Goal: Task Accomplishment & Management: Use online tool/utility

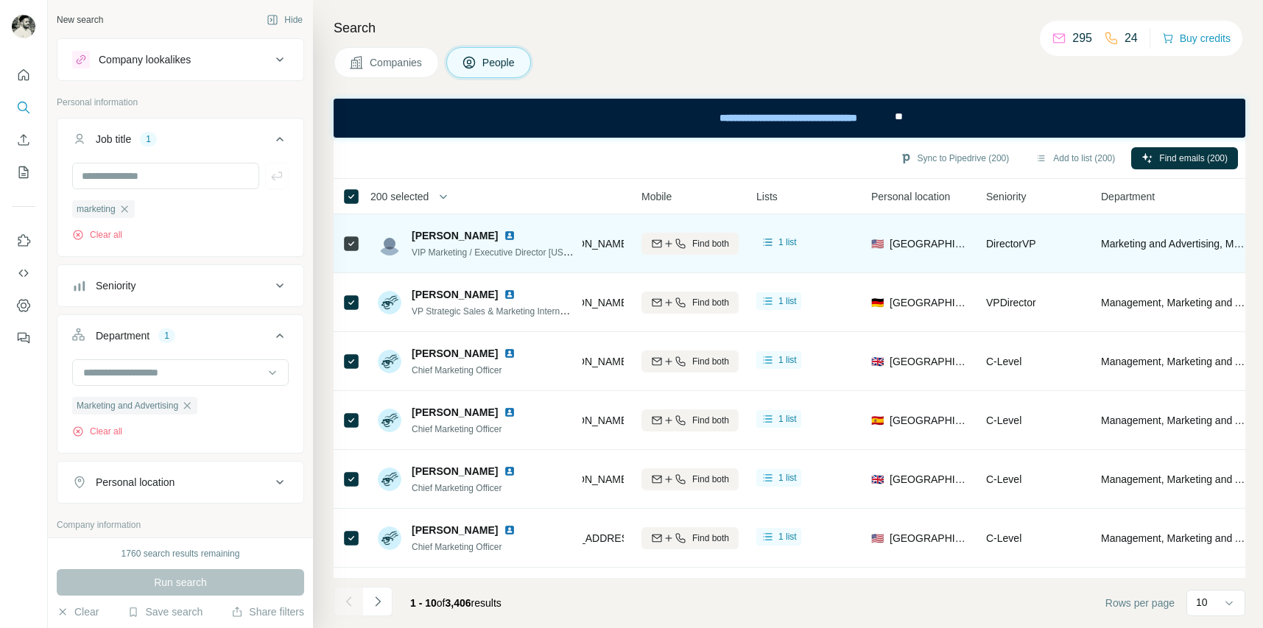
scroll to position [0, 355]
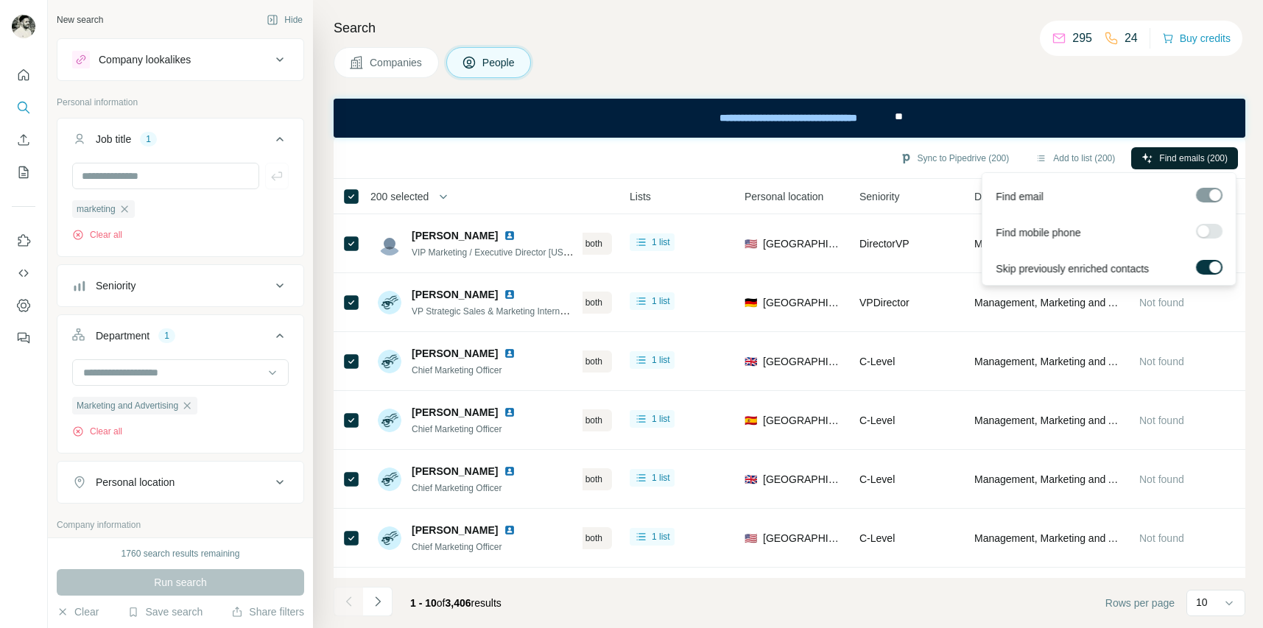
click at [1178, 162] on span "Find emails (200)" at bounding box center [1193, 158] width 69 height 13
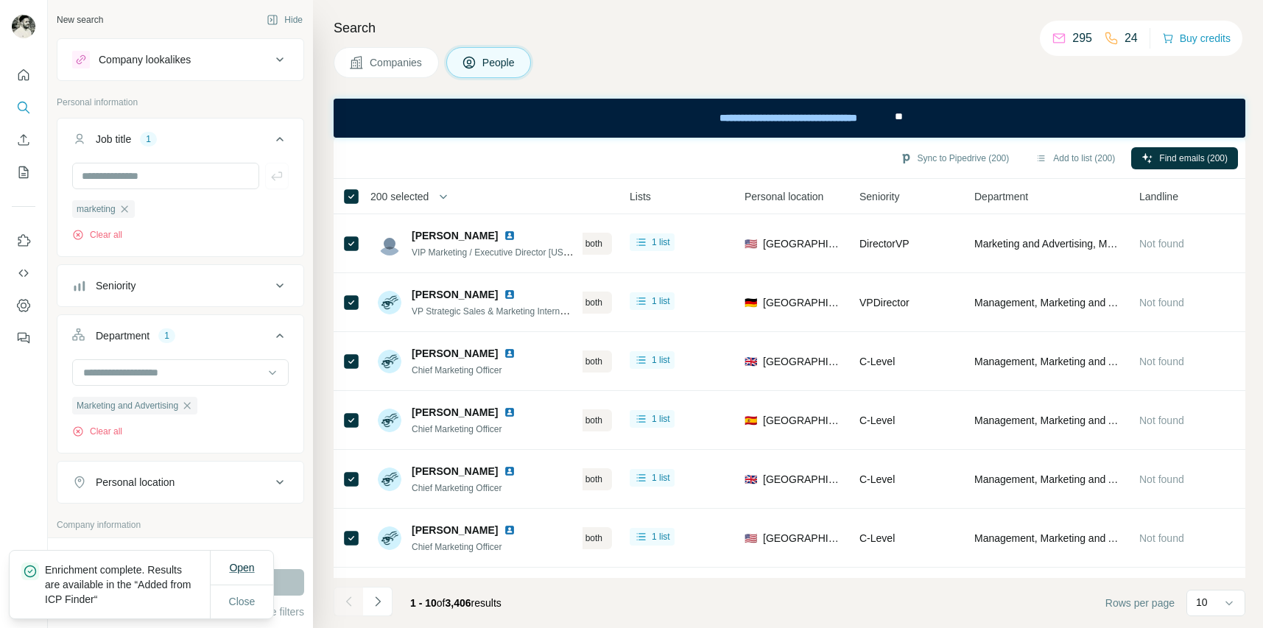
click at [236, 571] on span "Open" at bounding box center [241, 568] width 25 height 12
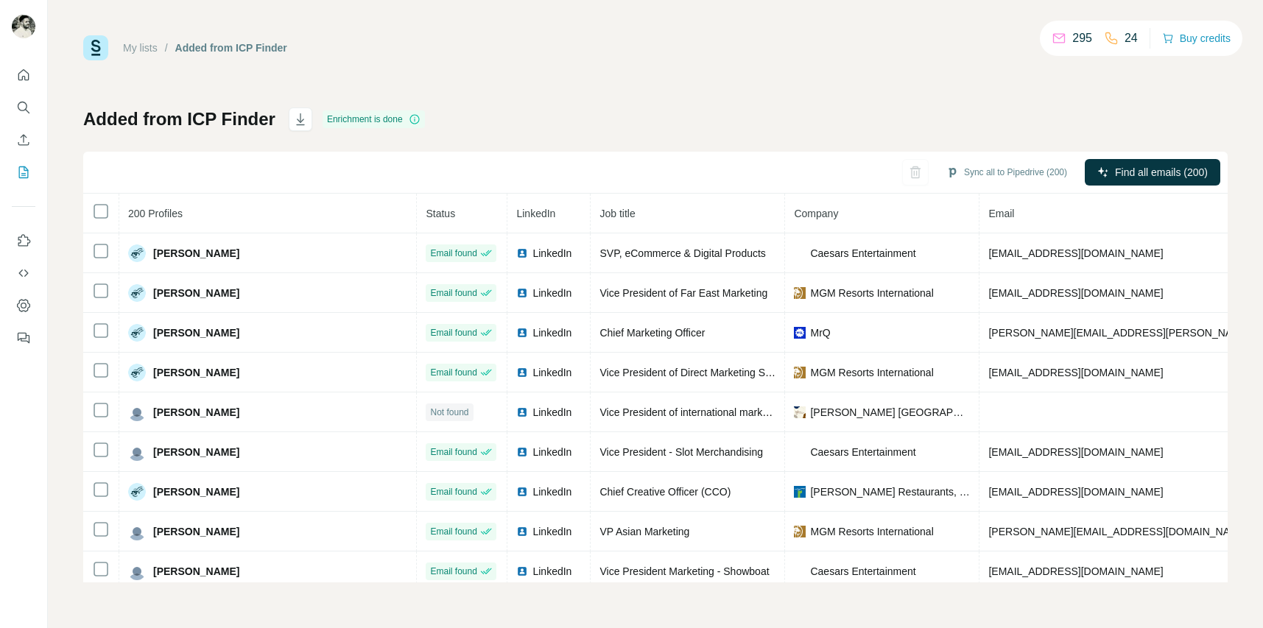
click at [794, 215] on span "Company" at bounding box center [816, 214] width 44 height 12
click at [301, 121] on icon "button" at bounding box center [300, 119] width 15 height 15
